Goal: Share content: Share content

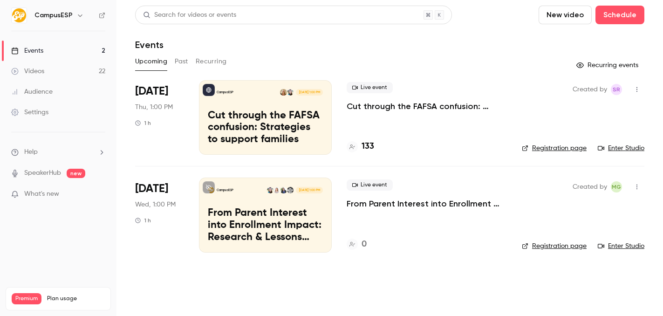
click at [27, 69] on div "Videos" at bounding box center [27, 71] width 33 height 9
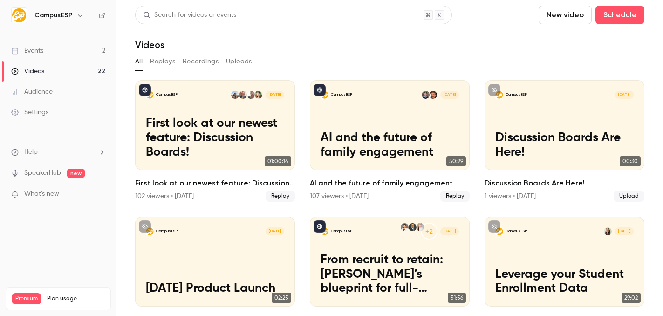
click at [206, 60] on button "Recordings" at bounding box center [201, 61] width 36 height 15
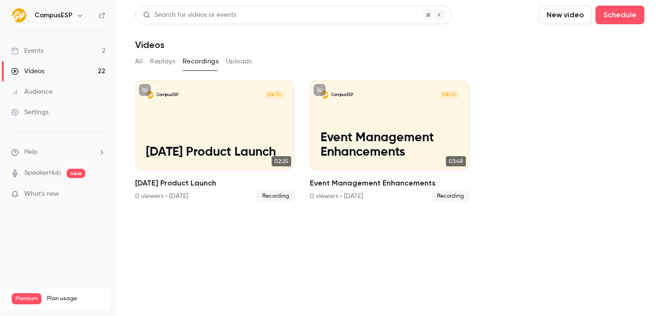
click at [162, 58] on button "Replays" at bounding box center [162, 61] width 25 height 15
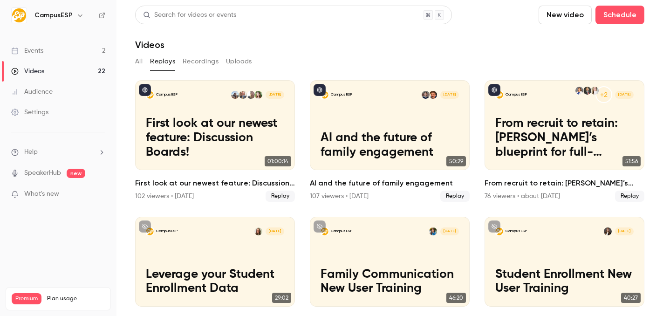
click at [139, 60] on button "All" at bounding box center [138, 61] width 7 height 15
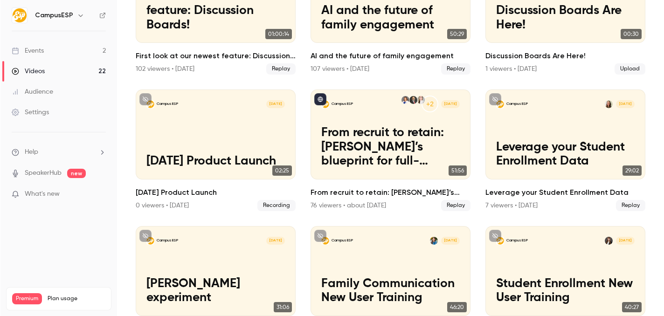
scroll to position [127, 0]
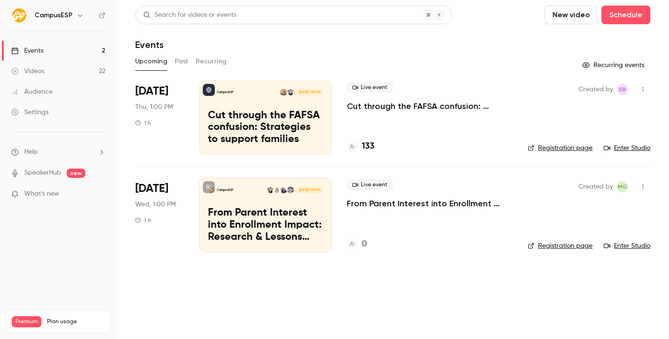
click at [33, 111] on div "Settings" at bounding box center [29, 112] width 37 height 9
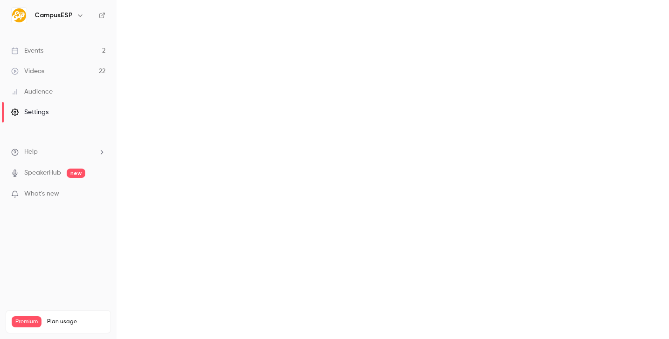
scroll to position [16, 0]
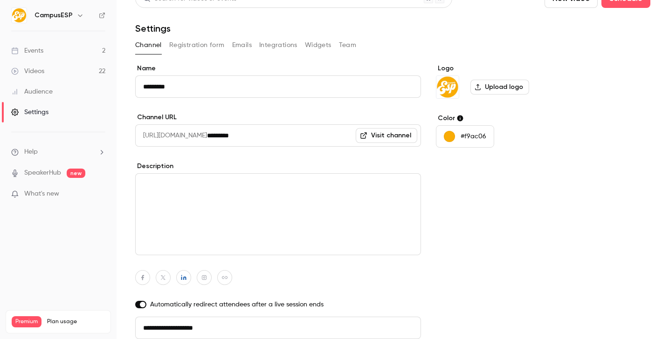
click at [41, 54] on div "Events" at bounding box center [27, 50] width 32 height 9
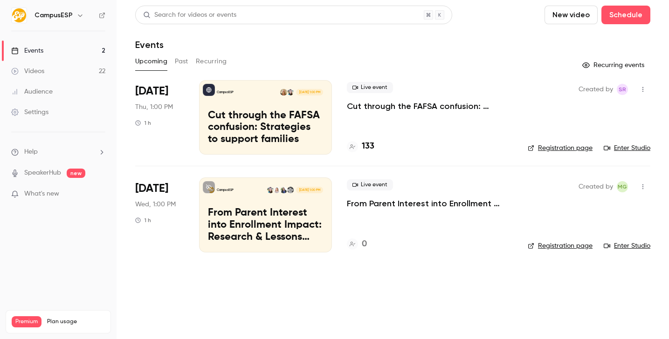
click at [193, 62] on div "Upcoming Past Recurring" at bounding box center [392, 61] width 515 height 15
click at [175, 61] on button "Past" at bounding box center [182, 61] width 14 height 15
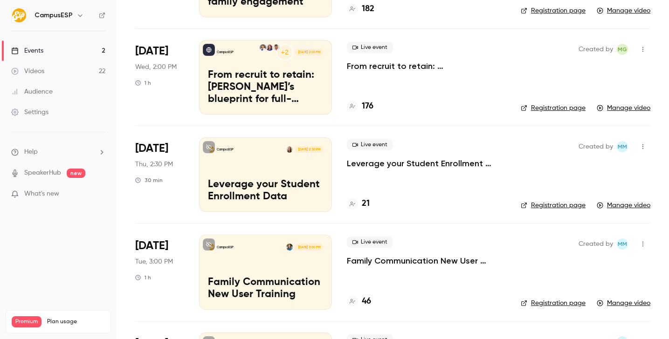
scroll to position [253, 0]
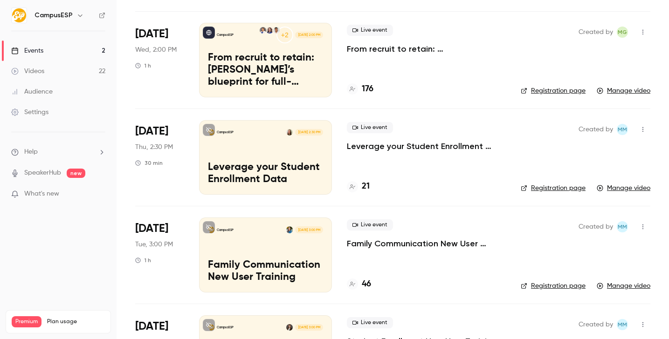
click at [610, 282] on div "Created by MM Registration page Manage video" at bounding box center [586, 255] width 130 height 75
click at [611, 287] on link "Manage video" at bounding box center [624, 286] width 54 height 9
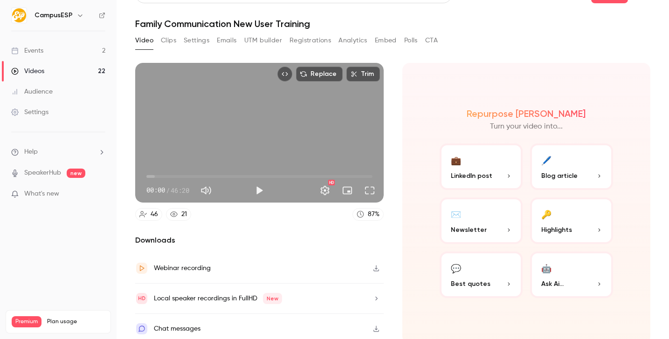
scroll to position [23, 0]
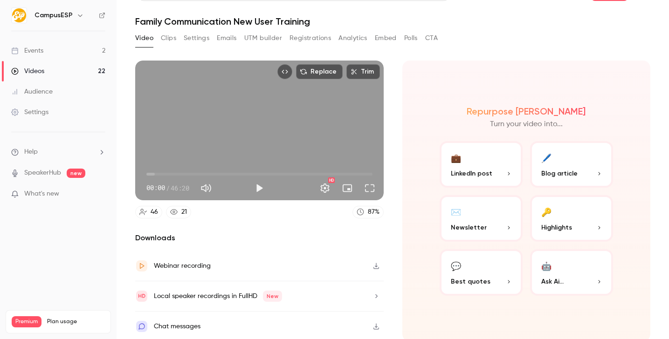
click at [165, 264] on div "Webinar recording" at bounding box center [182, 266] width 57 height 11
click at [423, 44] on div "Video Clips Settings Emails UTM builder Registrations Analytics Embed Polls CTA" at bounding box center [286, 38] width 303 height 15
click at [166, 38] on button "Clips" at bounding box center [168, 38] width 15 height 15
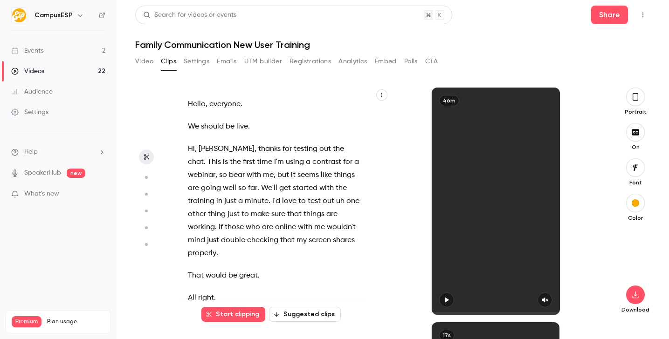
click at [201, 69] on div "Video Clips Settings Emails UTM builder Registrations Analytics Embed Polls CTA" at bounding box center [286, 63] width 303 height 19
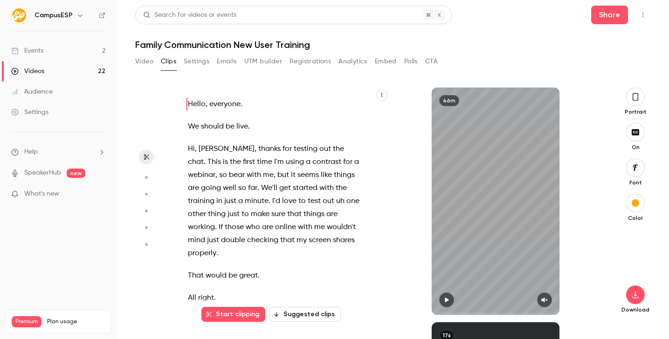
click at [199, 63] on button "Settings" at bounding box center [197, 61] width 26 height 15
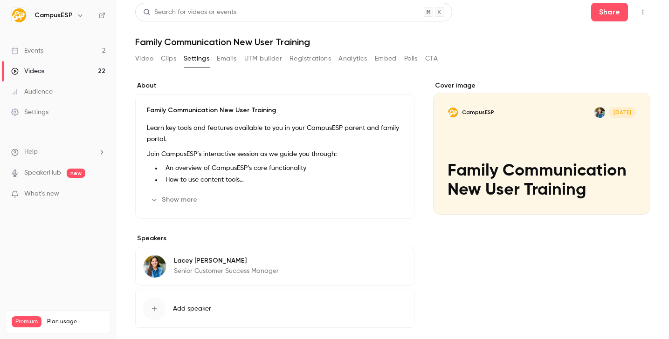
scroll to position [4, 0]
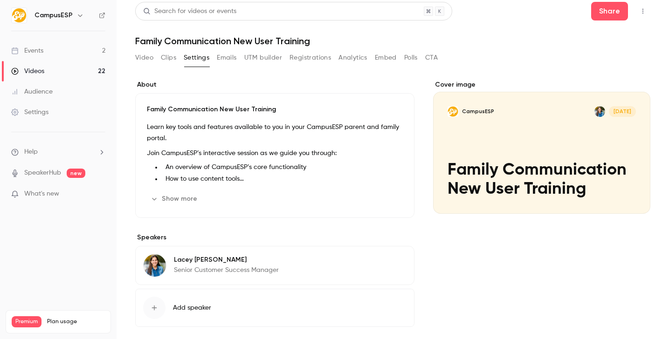
click at [148, 59] on button "Video" at bounding box center [144, 57] width 18 height 15
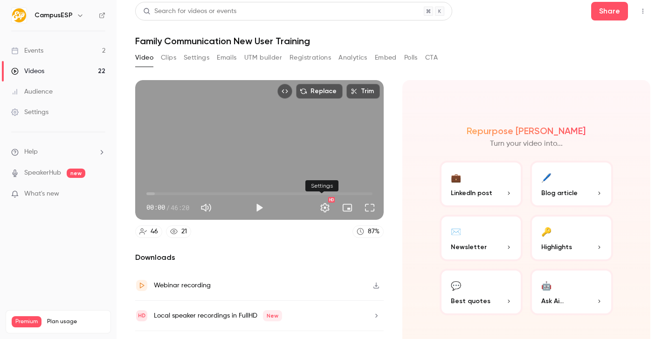
click at [322, 207] on button "Settings" at bounding box center [325, 208] width 19 height 19
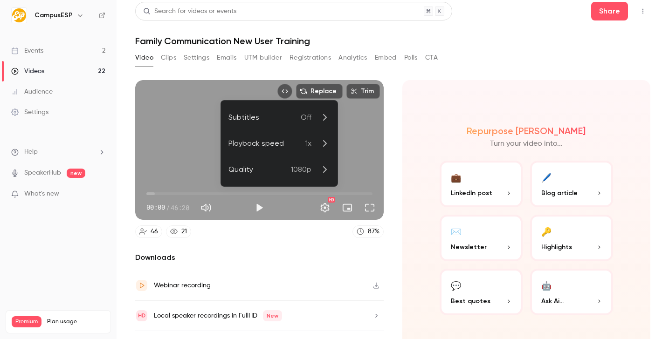
click at [368, 206] on div at bounding box center [334, 169] width 669 height 339
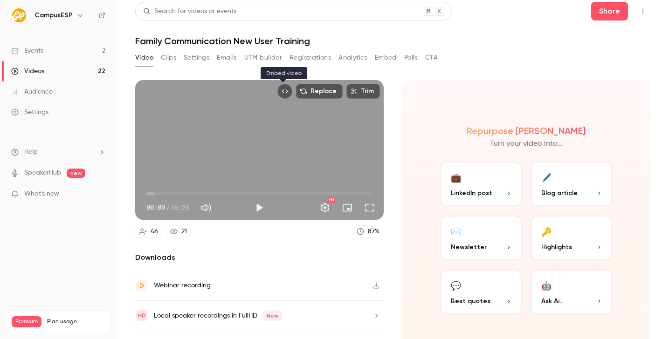
click at [287, 90] on button "Embed video" at bounding box center [284, 91] width 15 height 15
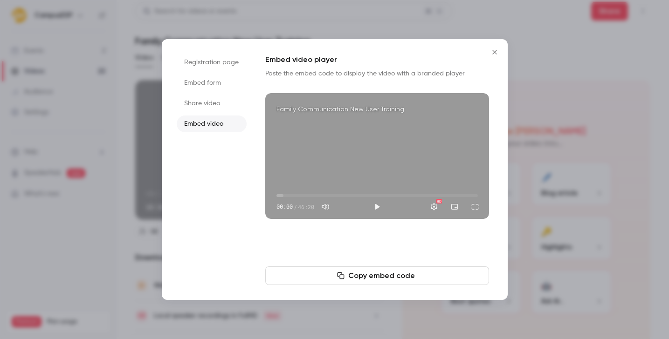
click at [209, 103] on li "Share video" at bounding box center [212, 103] width 70 height 17
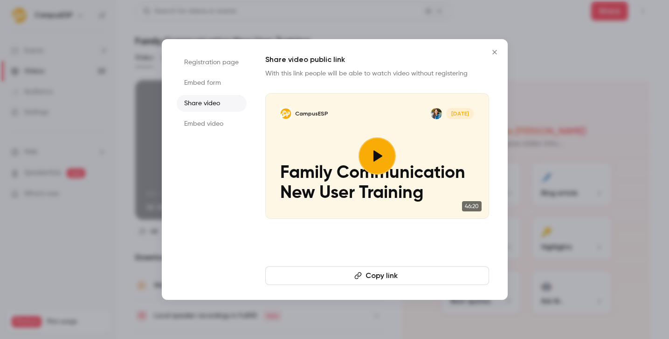
click at [403, 277] on button "Copy link" at bounding box center [377, 276] width 224 height 19
click at [527, 22] on div at bounding box center [334, 169] width 669 height 339
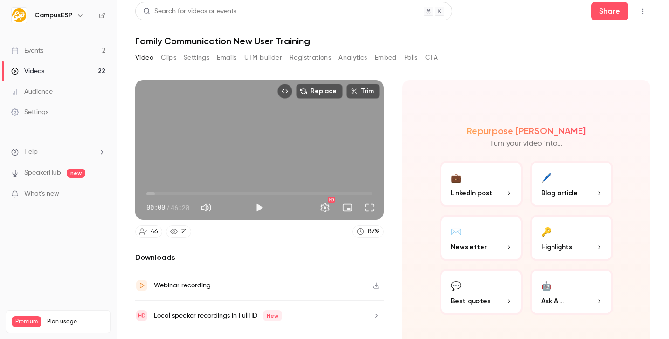
click at [193, 58] on button "Settings" at bounding box center [197, 57] width 26 height 15
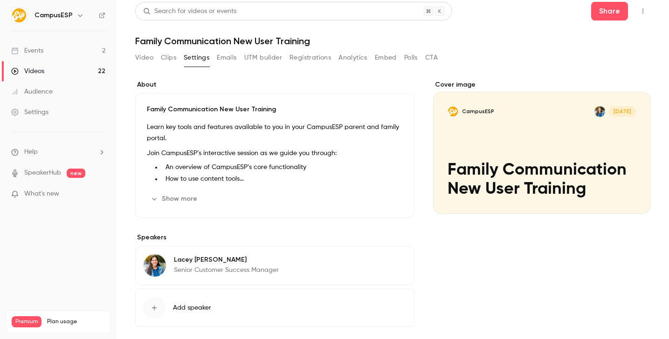
click at [146, 59] on button "Video" at bounding box center [144, 57] width 18 height 15
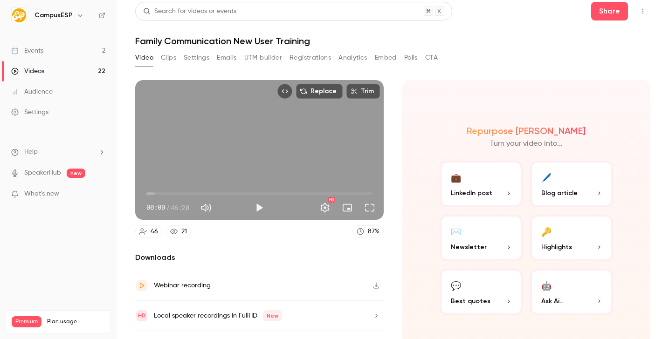
click at [393, 56] on button "Embed" at bounding box center [386, 57] width 22 height 15
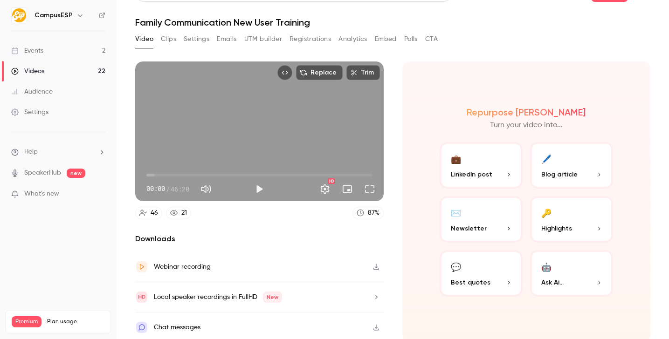
scroll to position [23, 0]
click at [202, 39] on button "Settings" at bounding box center [197, 38] width 26 height 15
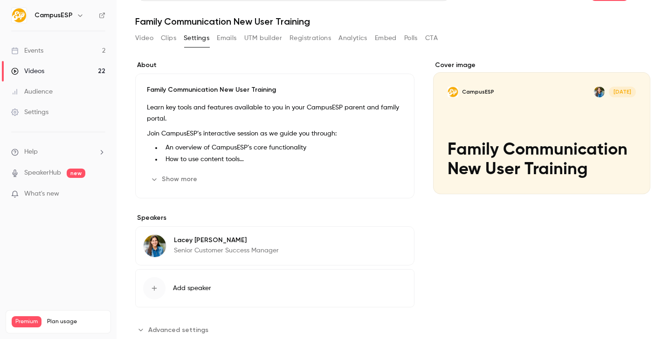
scroll to position [21, 0]
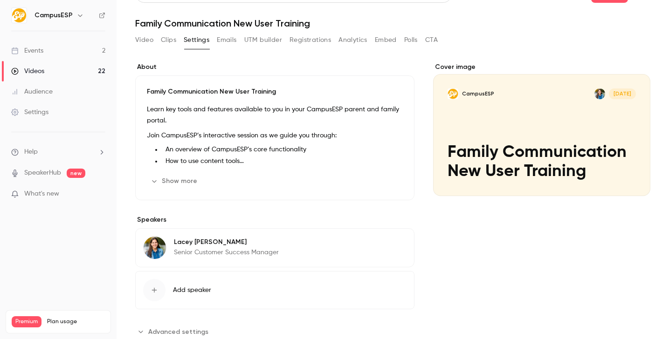
click at [139, 36] on button "Video" at bounding box center [144, 40] width 18 height 15
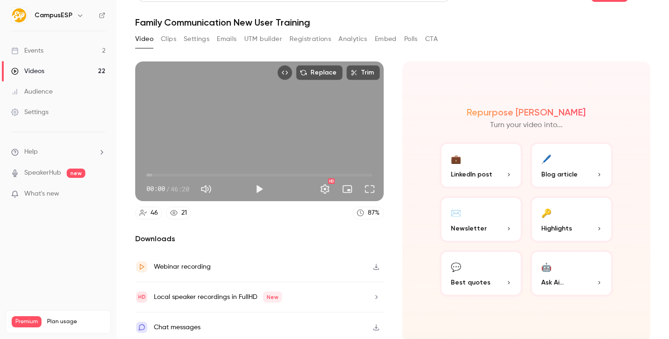
scroll to position [23, 0]
click at [278, 187] on div "HD" at bounding box center [323, 188] width 110 height 15
click at [193, 36] on button "Settings" at bounding box center [197, 38] width 26 height 15
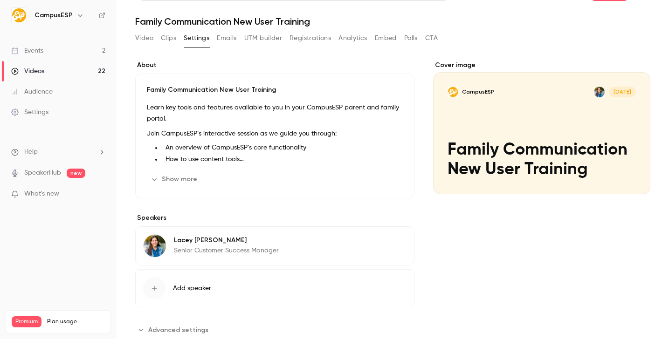
scroll to position [21, 0]
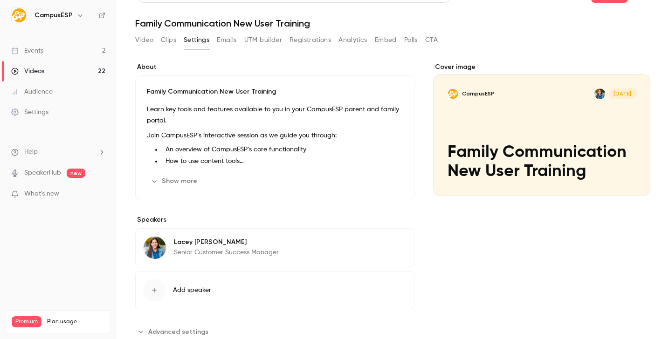
click at [212, 40] on div "Video Clips Settings Emails UTM builder Registrations Analytics Embed Polls CTA" at bounding box center [286, 40] width 303 height 15
click at [236, 40] on button "Emails" at bounding box center [227, 40] width 20 height 15
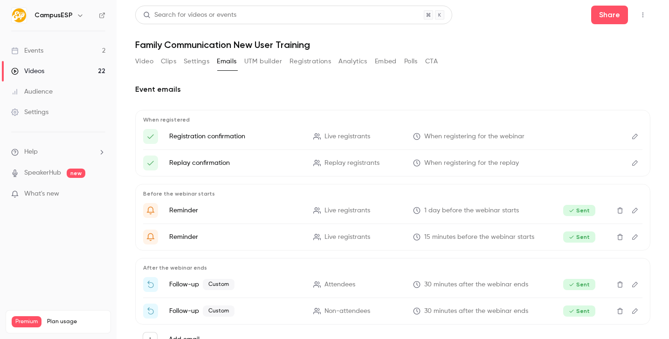
click at [267, 60] on button "UTM builder" at bounding box center [263, 61] width 38 height 15
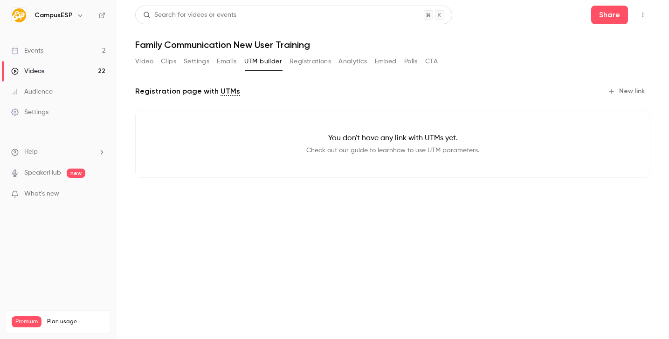
click at [318, 62] on button "Registrations" at bounding box center [309, 61] width 41 height 15
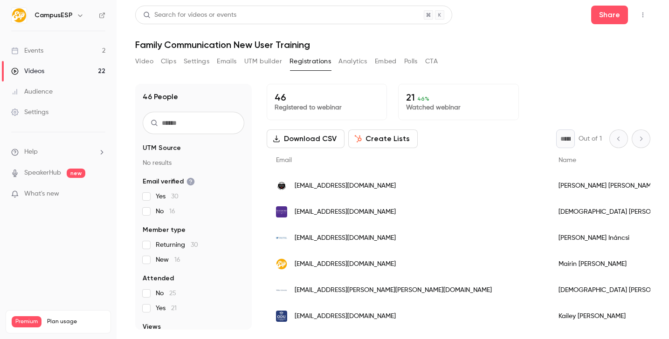
click at [353, 63] on button "Analytics" at bounding box center [352, 61] width 29 height 15
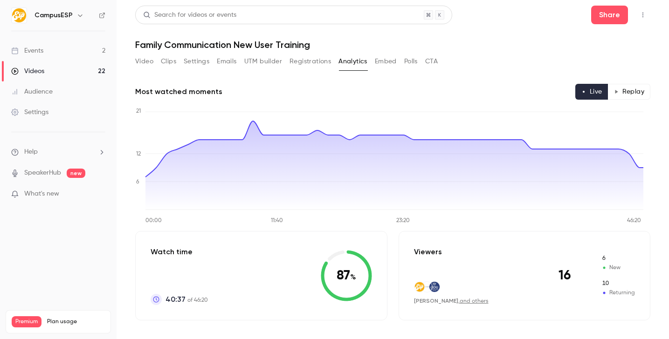
click at [386, 66] on button "Embed" at bounding box center [386, 61] width 22 height 15
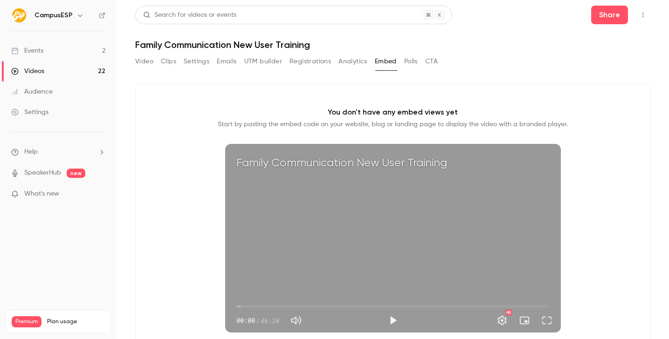
click at [411, 64] on button "Polls" at bounding box center [411, 61] width 14 height 15
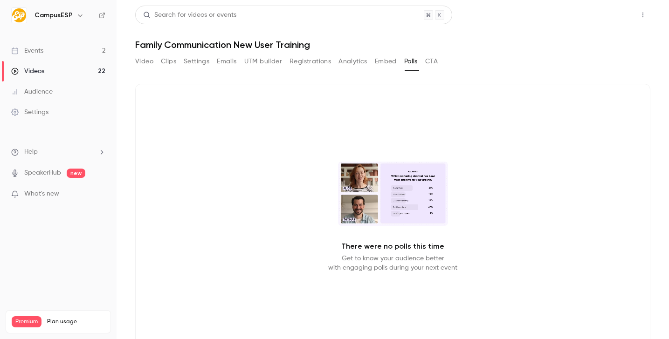
click at [591, 17] on button "Share" at bounding box center [609, 15] width 37 height 19
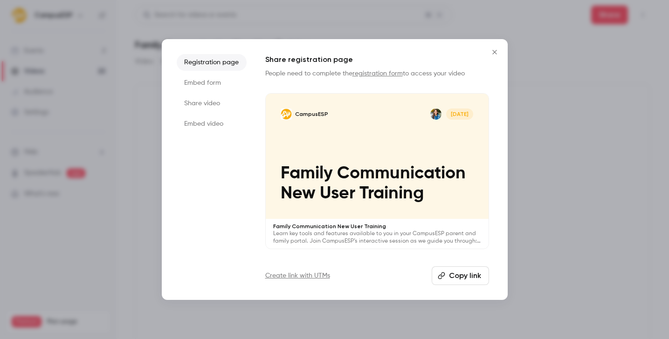
click at [208, 103] on li "Share video" at bounding box center [212, 103] width 70 height 17
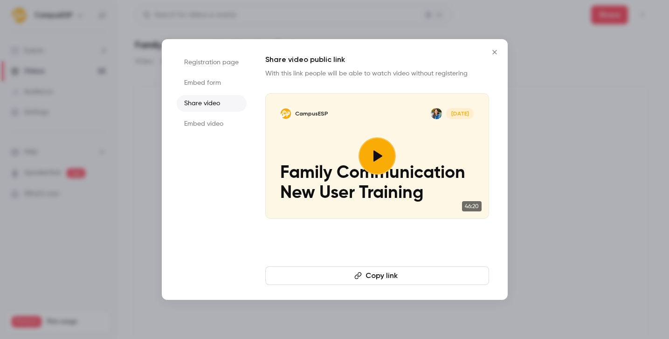
click at [382, 273] on button "Copy link" at bounding box center [377, 276] width 224 height 19
